Goal: Check status: Check status

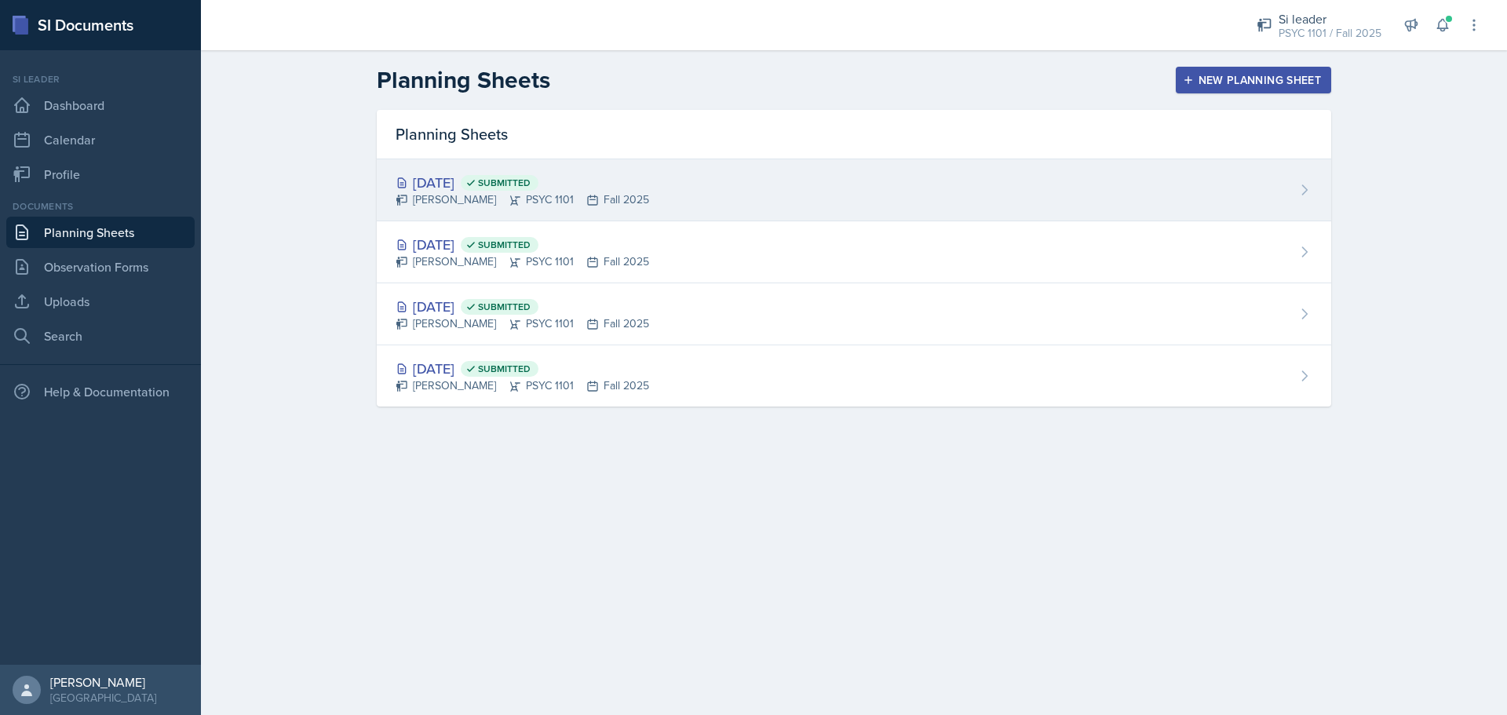
click at [683, 198] on div "Sep 4th, 2025 Submitted Kyla Balde PSYC 1101 Fall 2025" at bounding box center [854, 190] width 954 height 62
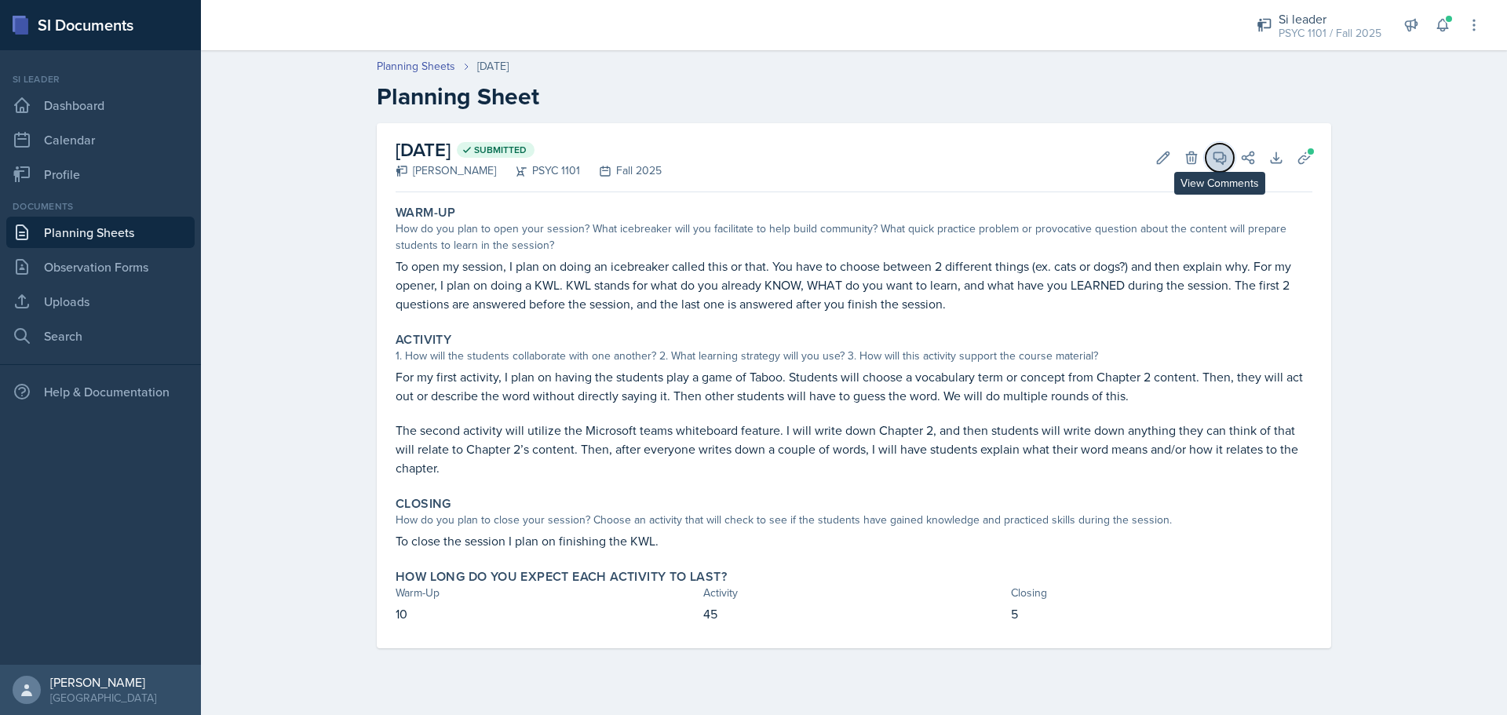
click at [1218, 160] on icon at bounding box center [1220, 158] width 12 height 12
click at [156, 236] on link "Planning Sheets" at bounding box center [100, 232] width 188 height 31
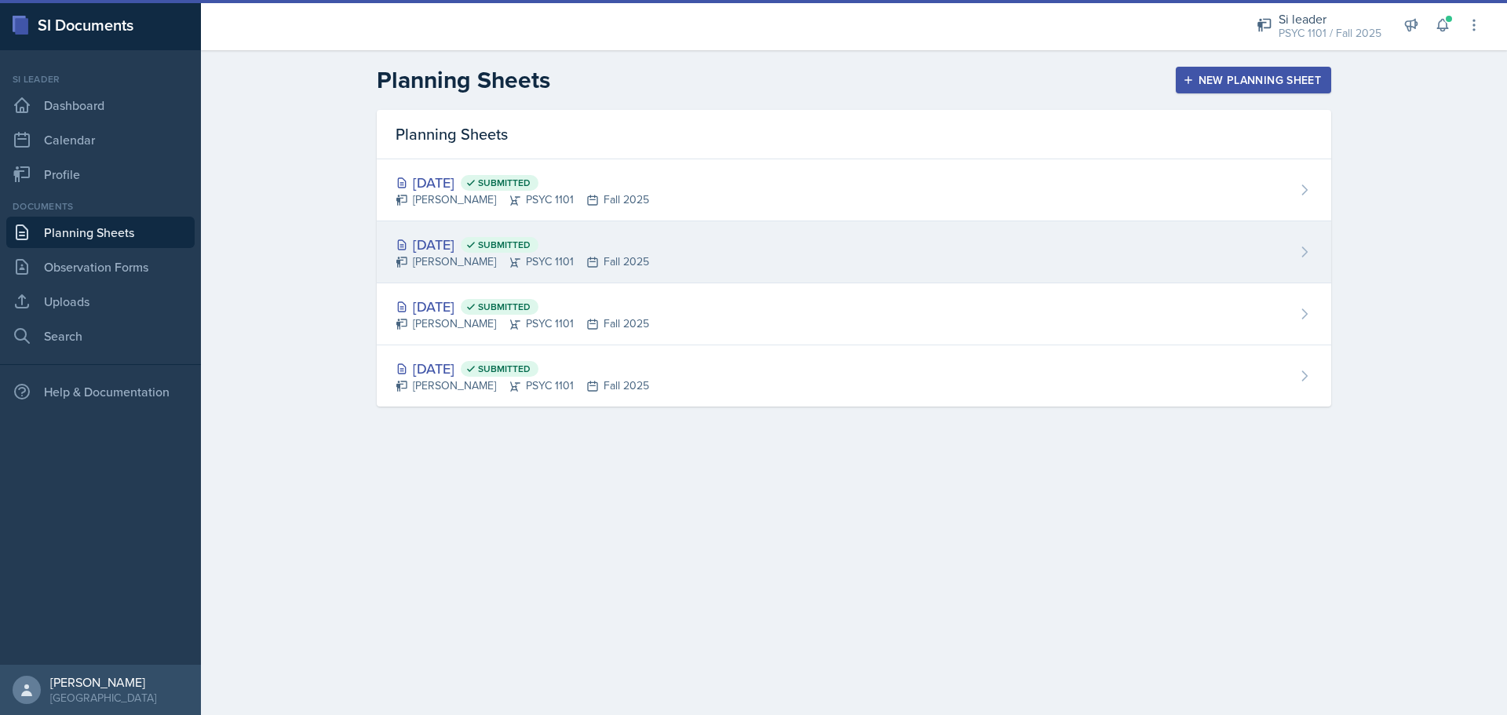
click at [604, 268] on div "[PERSON_NAME] PSYC 1101 Fall 2025" at bounding box center [521, 261] width 253 height 16
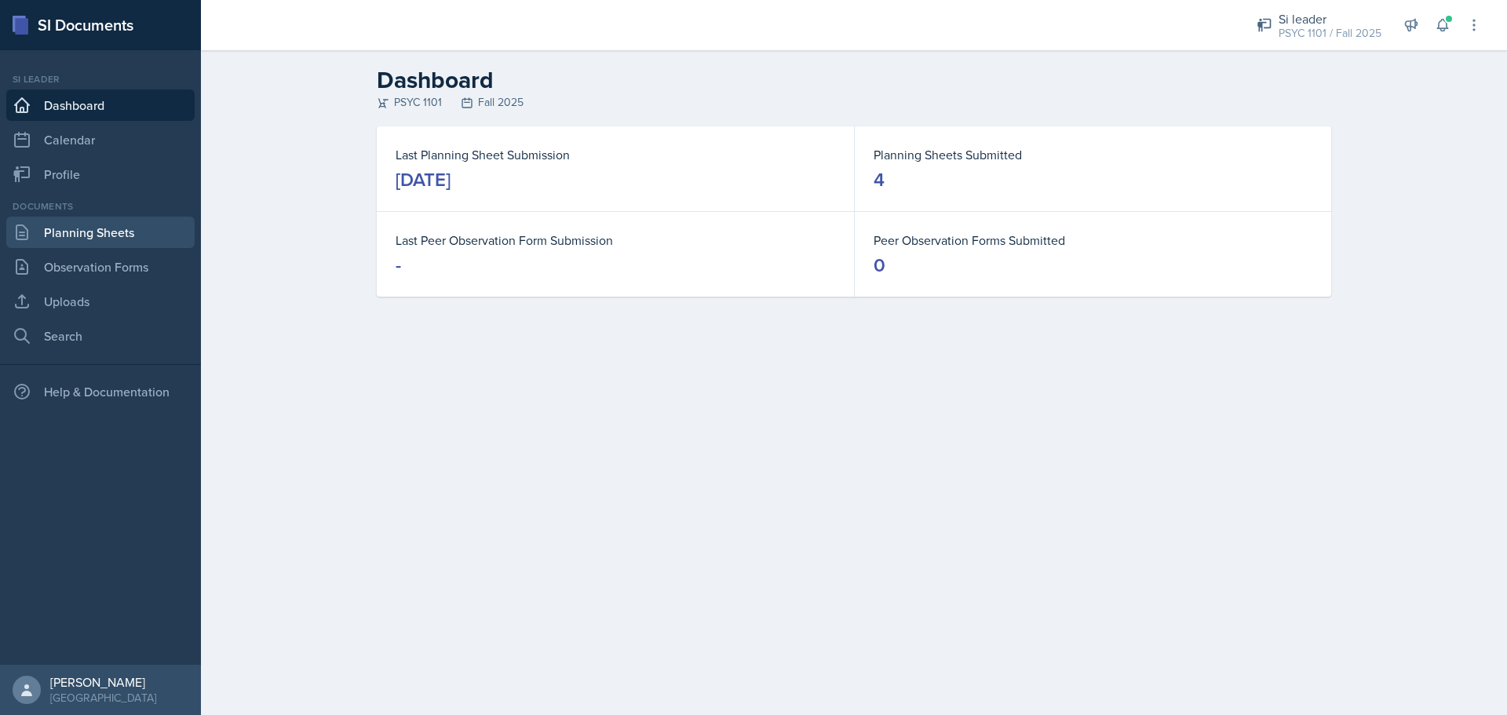
click at [118, 241] on link "Planning Sheets" at bounding box center [100, 232] width 188 height 31
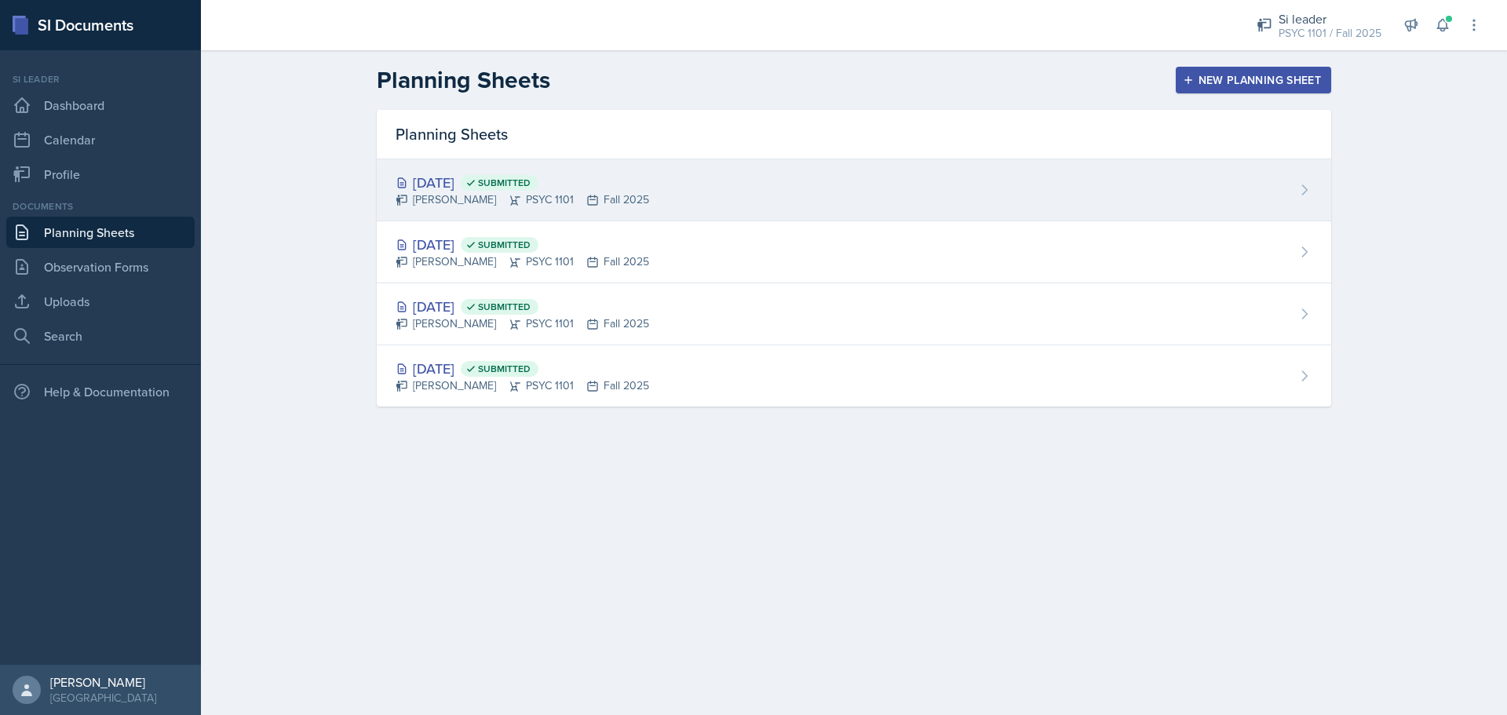
click at [871, 177] on div "Sep 4th, 2025 Submitted Kyla Balde PSYC 1101 Fall 2025" at bounding box center [854, 190] width 954 height 62
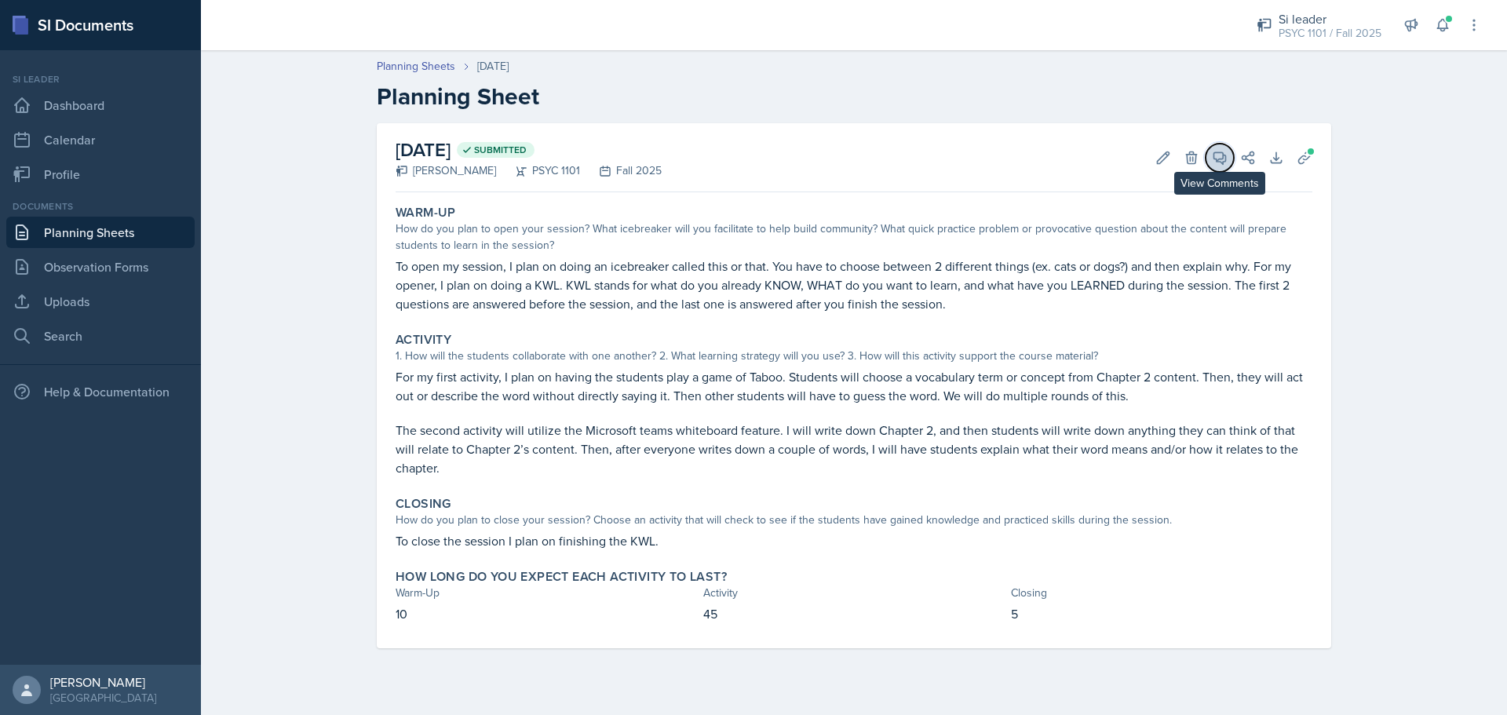
click at [1220, 159] on icon at bounding box center [1220, 158] width 12 height 12
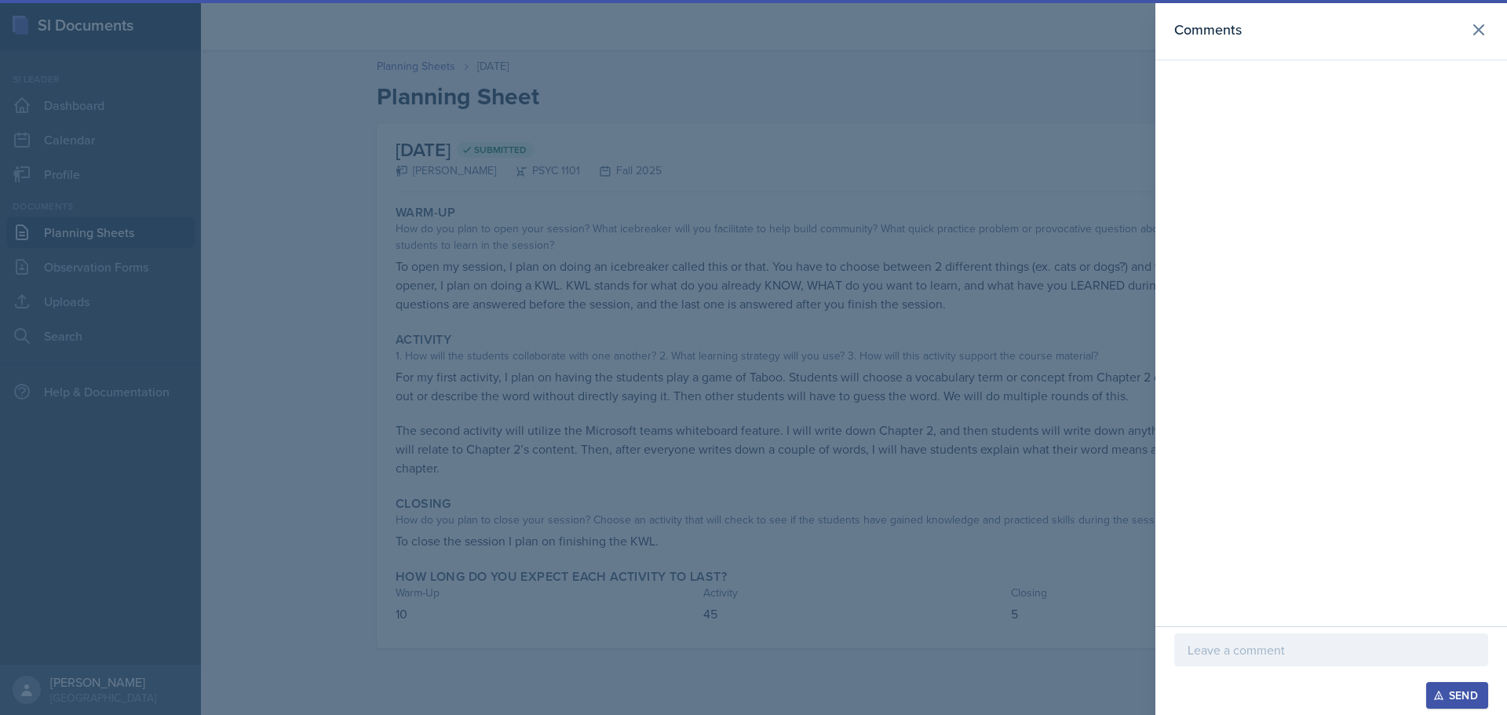
click at [1000, 202] on div at bounding box center [753, 357] width 1507 height 715
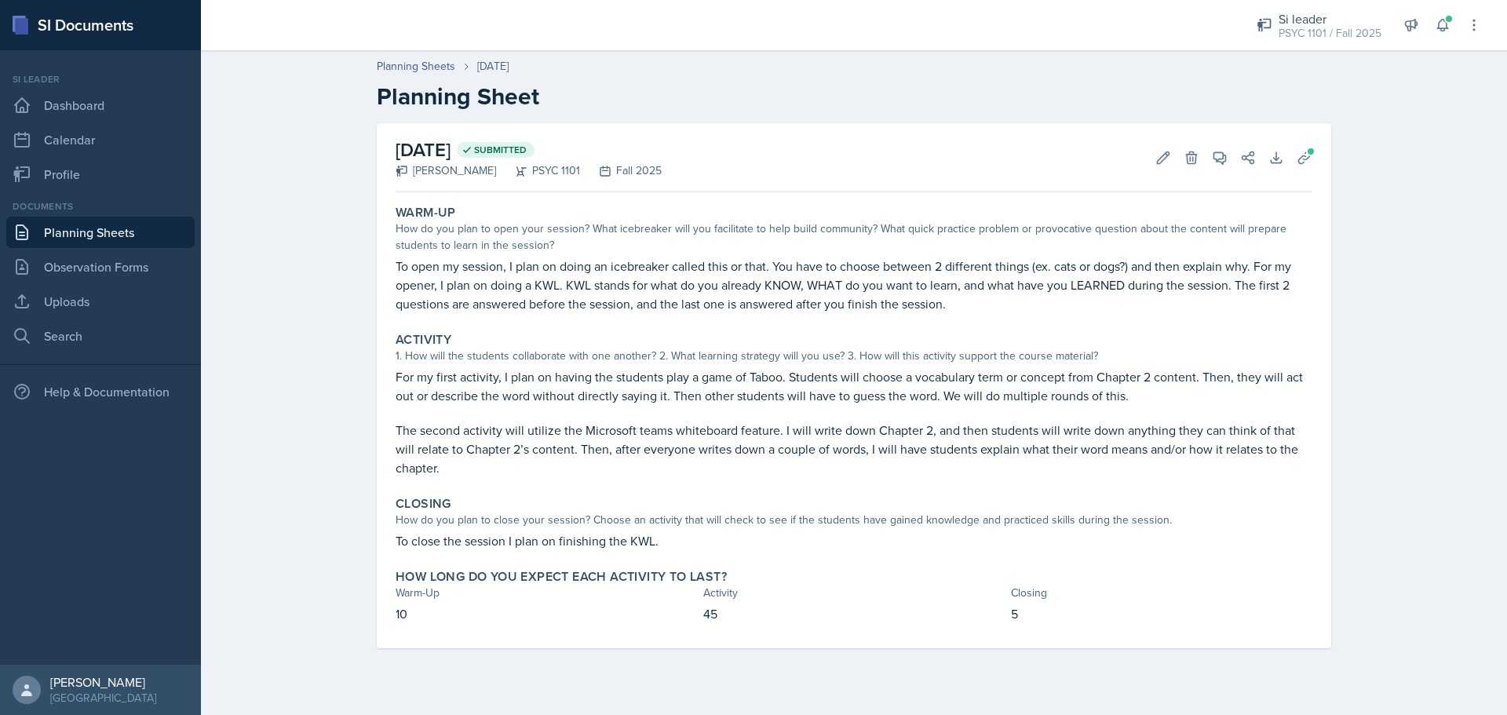
click at [132, 227] on link "Planning Sheets" at bounding box center [100, 232] width 188 height 31
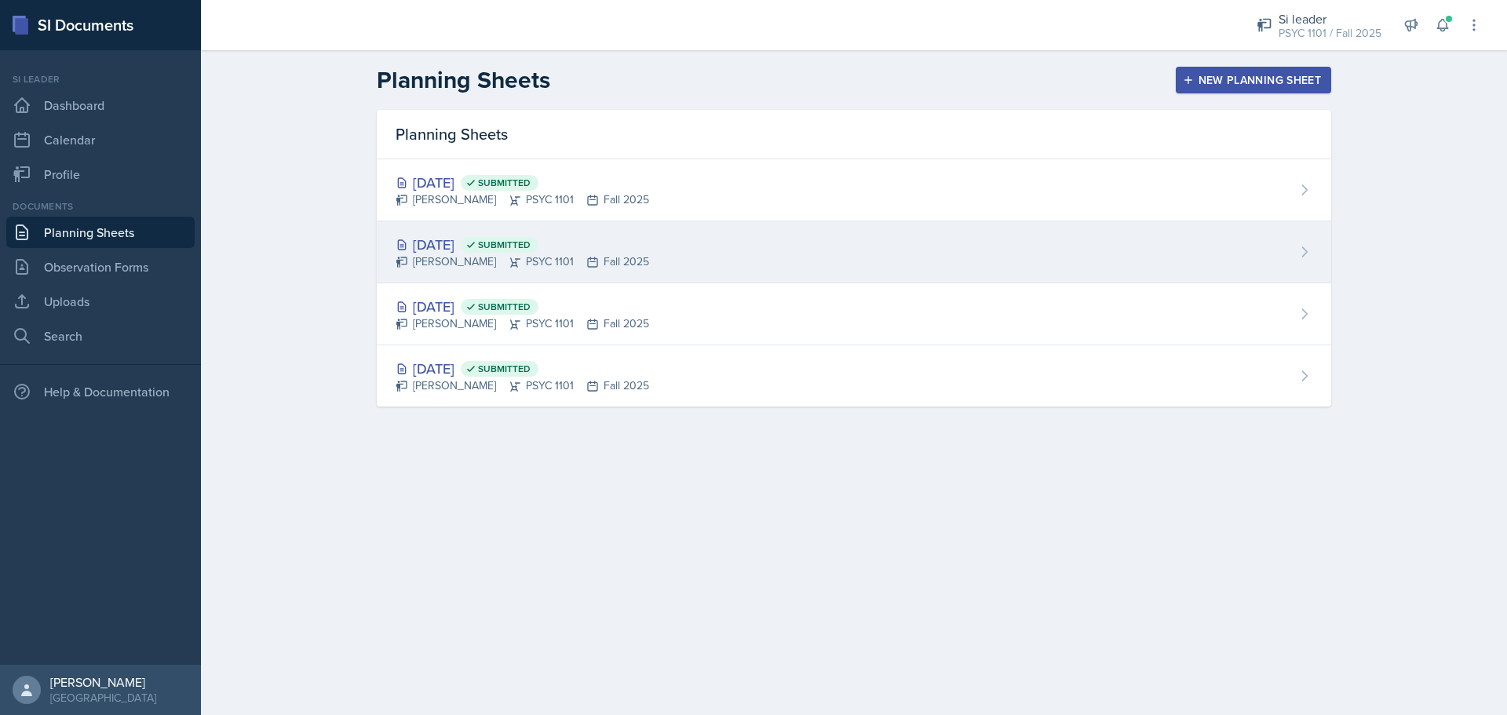
click at [497, 253] on div "Sep 2nd, 2025 Submitted" at bounding box center [521, 244] width 253 height 21
